Goal: Information Seeking & Learning: Check status

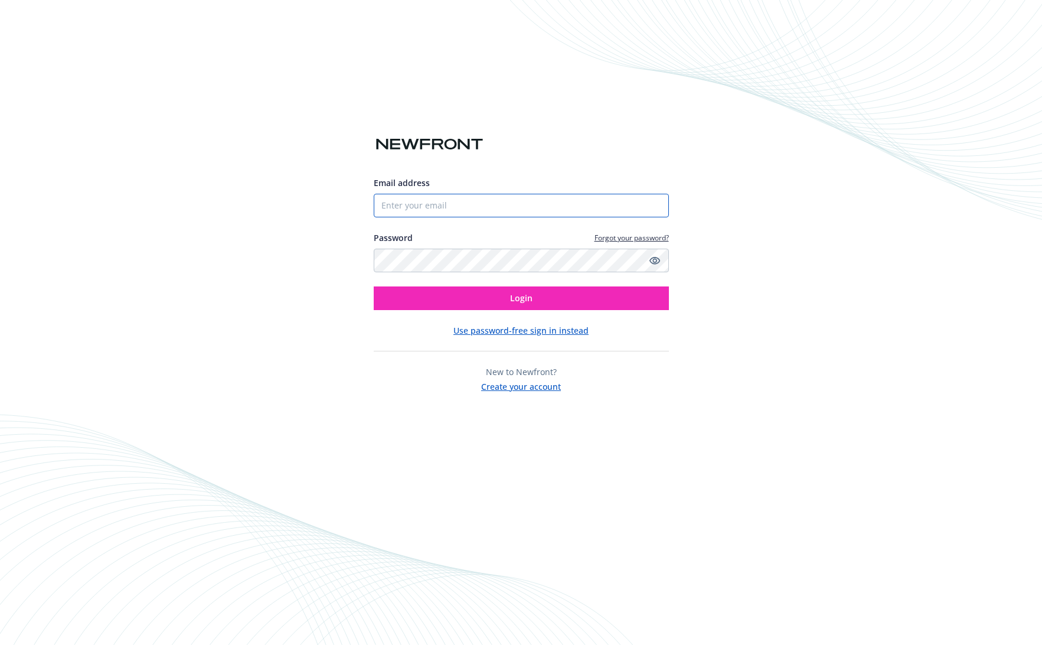
click at [452, 203] on input "Email address" at bounding box center [521, 206] width 295 height 24
type input "[PERSON_NAME][EMAIL_ADDRESS]"
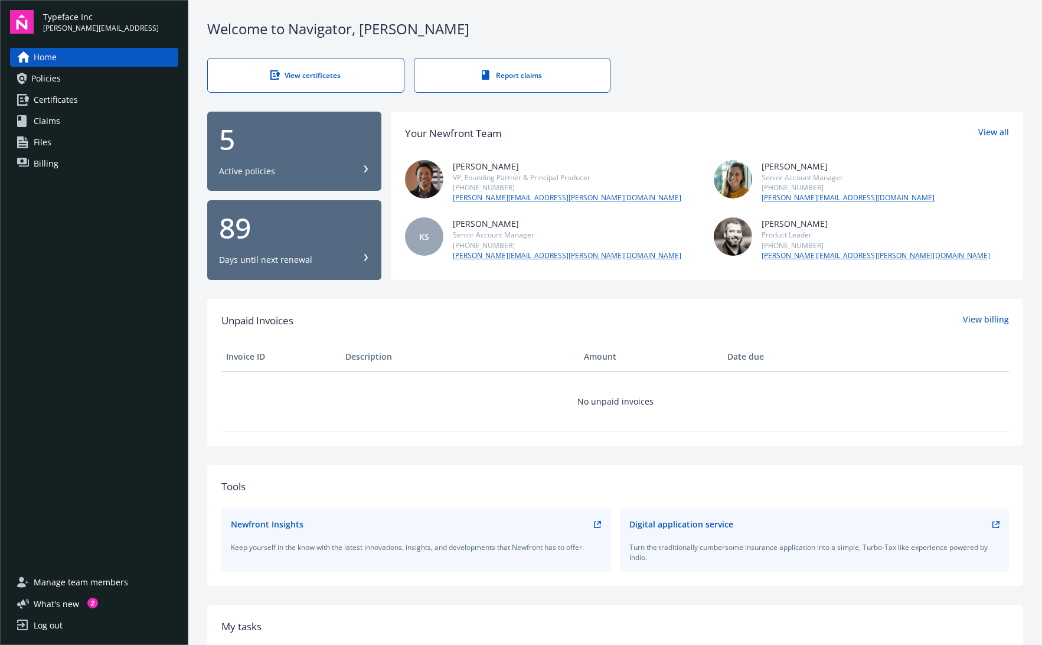
click at [302, 174] on div "Active policies" at bounding box center [294, 171] width 151 height 12
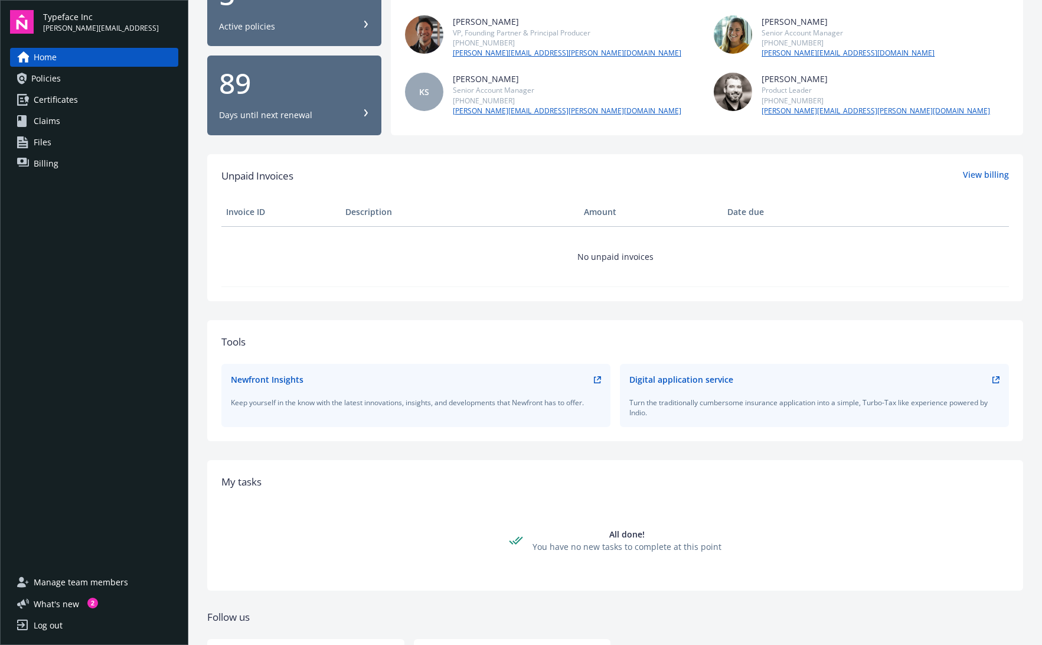
scroll to position [216, 0]
